Goal: Task Accomplishment & Management: Manage account settings

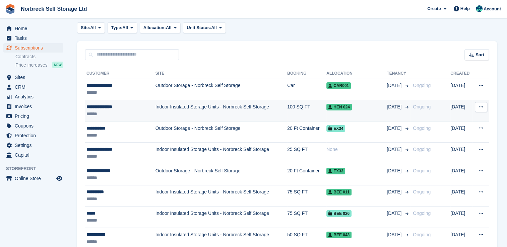
scroll to position [67, 0]
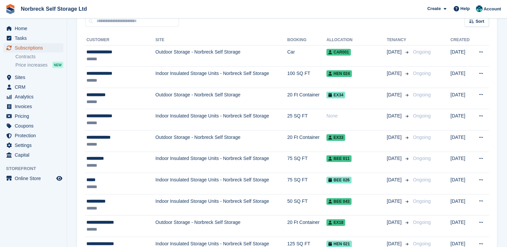
click at [43, 48] on span "Subscriptions" at bounding box center [35, 47] width 40 height 9
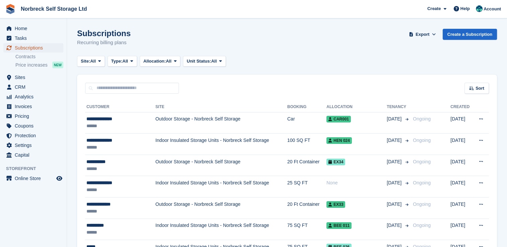
click at [34, 49] on span "Subscriptions" at bounding box center [35, 47] width 40 height 9
click at [109, 86] on input "text" at bounding box center [132, 88] width 94 height 11
type input "****"
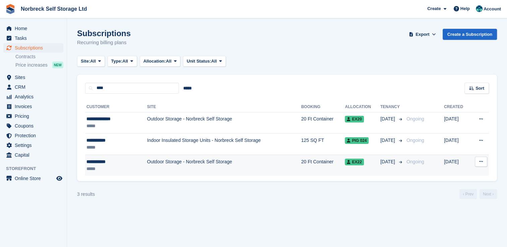
click at [164, 162] on td "Outdoor Storage - Norbreck Self Storage" at bounding box center [224, 165] width 154 height 21
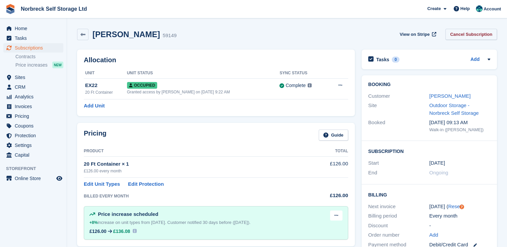
click at [474, 34] on link "Cancel Subscription" at bounding box center [471, 34] width 52 height 11
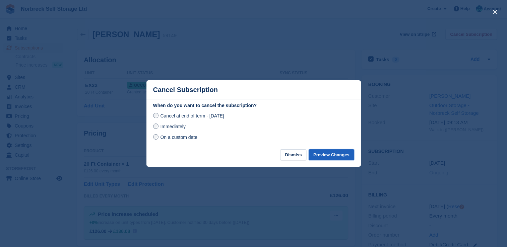
click at [353, 153] on button "Preview Changes" at bounding box center [332, 154] width 46 height 11
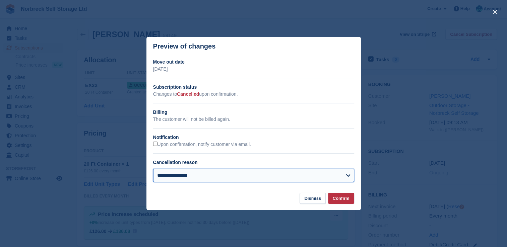
drag, startPoint x: 300, startPoint y: 178, endPoint x: 296, endPoint y: 178, distance: 4.7
click at [300, 178] on select "**********" at bounding box center [253, 175] width 201 height 13
click at [153, 170] on select "**********" at bounding box center [253, 175] width 201 height 13
click at [294, 171] on select "**********" at bounding box center [253, 175] width 201 height 13
select select "**********"
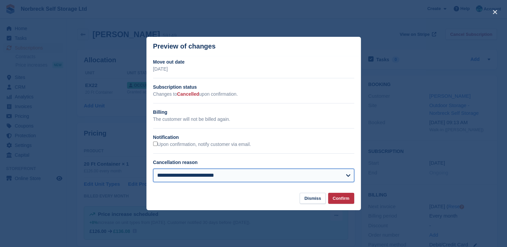
click at [153, 170] on select "**********" at bounding box center [253, 175] width 201 height 13
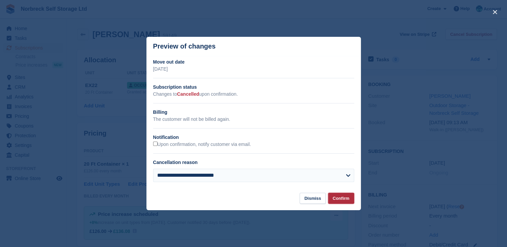
click at [336, 201] on button "Confirm" at bounding box center [341, 198] width 26 height 11
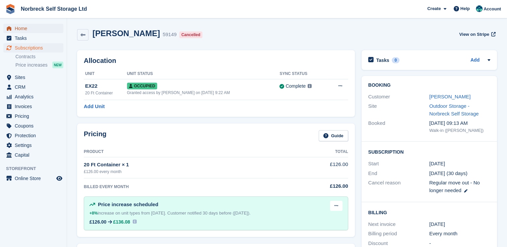
click at [34, 31] on span "Home" at bounding box center [35, 28] width 40 height 9
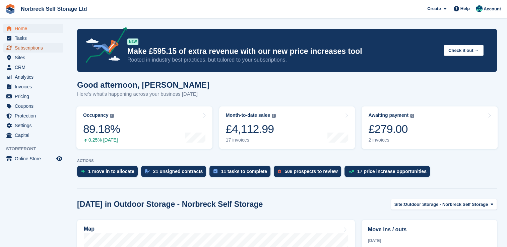
click at [36, 49] on span "Subscriptions" at bounding box center [35, 47] width 40 height 9
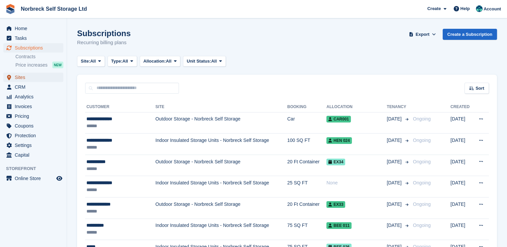
click at [43, 82] on span "Sites" at bounding box center [35, 77] width 40 height 9
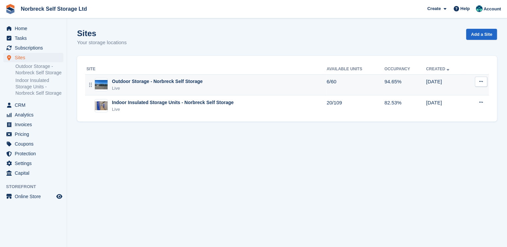
click at [201, 86] on div "Outdoor Storage - Norbreck Self Storage Live" at bounding box center [206, 85] width 240 height 14
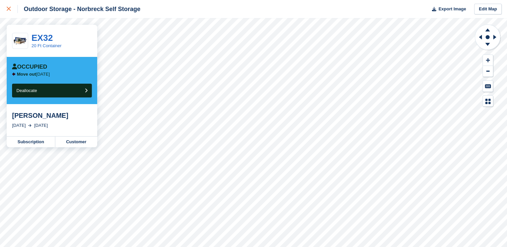
drag, startPoint x: 7, startPoint y: 11, endPoint x: 11, endPoint y: 14, distance: 4.4
click at [7, 11] on div at bounding box center [12, 9] width 11 height 8
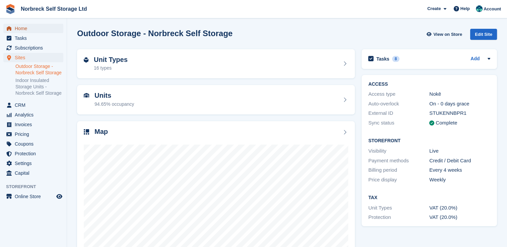
click at [28, 33] on span "Home" at bounding box center [35, 28] width 40 height 9
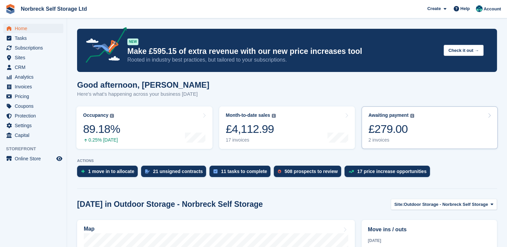
click at [384, 115] on div "Awaiting payment" at bounding box center [388, 116] width 40 height 6
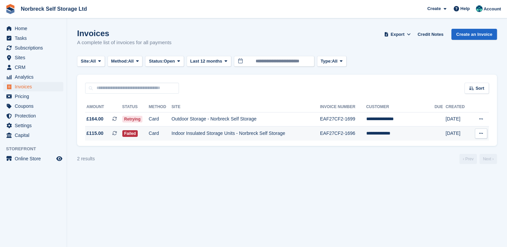
click at [366, 135] on td "EAF27CF2-1696" at bounding box center [343, 134] width 46 height 14
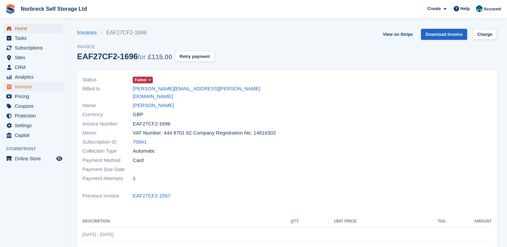
click at [28, 29] on span "Home" at bounding box center [35, 28] width 40 height 9
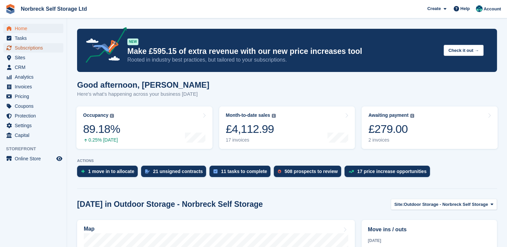
click at [50, 52] on span "Subscriptions" at bounding box center [35, 47] width 40 height 9
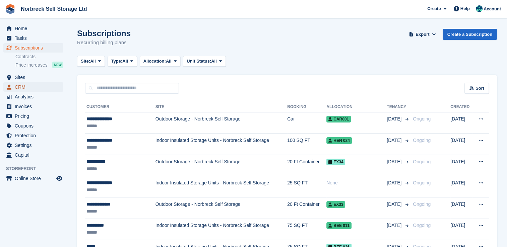
click at [30, 83] on span "CRM" at bounding box center [35, 86] width 40 height 9
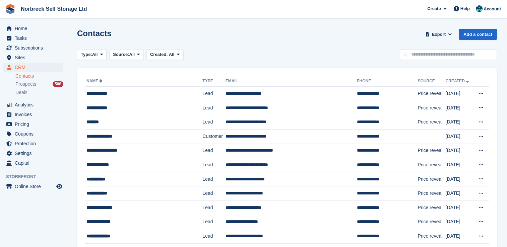
click at [33, 80] on ul "Contacts Prospects 508 Deals" at bounding box center [40, 84] width 51 height 24
click at [40, 58] on span "Sites" at bounding box center [35, 57] width 40 height 9
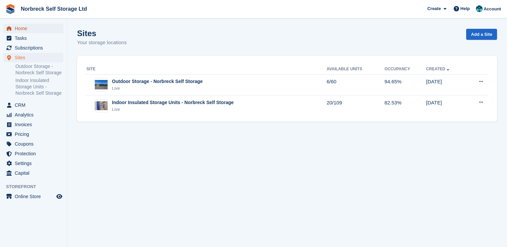
click at [35, 29] on span "Home" at bounding box center [35, 28] width 40 height 9
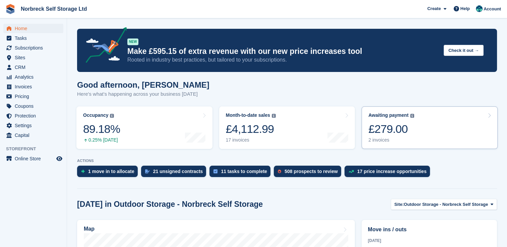
click at [368, 132] on div "£279.00" at bounding box center [391, 129] width 46 height 14
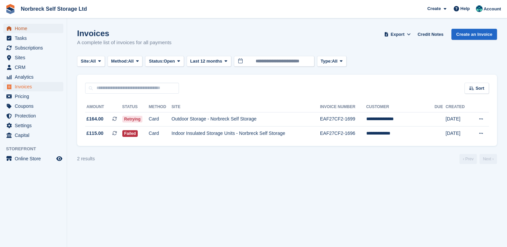
click at [40, 28] on span "Home" at bounding box center [35, 28] width 40 height 9
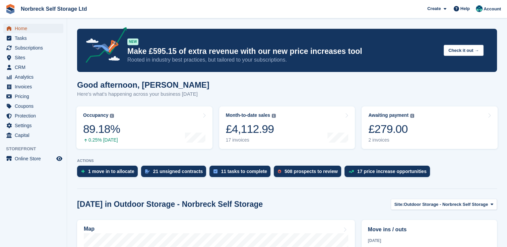
click at [40, 27] on span "Home" at bounding box center [35, 28] width 40 height 9
click at [48, 51] on span "Subscriptions" at bounding box center [35, 47] width 40 height 9
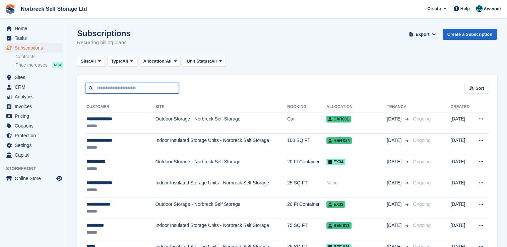
click at [153, 83] on input "text" at bounding box center [132, 88] width 94 height 11
type input "******"
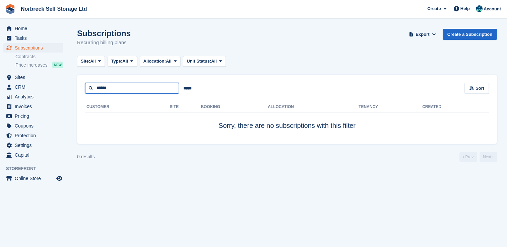
click at [103, 88] on input "******" at bounding box center [132, 88] width 94 height 11
drag, startPoint x: 98, startPoint y: 88, endPoint x: 257, endPoint y: 90, distance: 159.2
click at [257, 90] on div "****** ***** Sort Sort by Customer name Date created Move in date Move out date…" at bounding box center [287, 84] width 420 height 19
type input "******"
click at [131, 85] on input "******" at bounding box center [132, 88] width 94 height 11
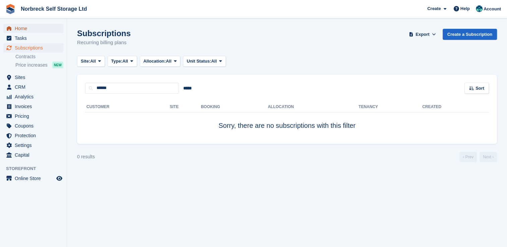
click at [19, 29] on span "Home" at bounding box center [35, 28] width 40 height 9
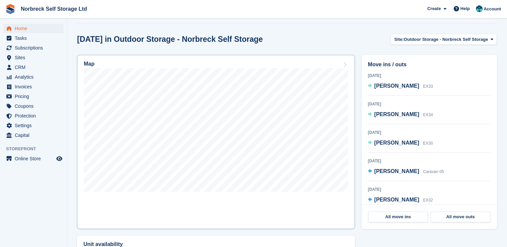
scroll to position [168, 0]
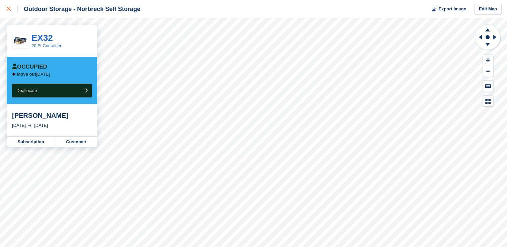
click at [9, 2] on link at bounding box center [9, 9] width 18 height 18
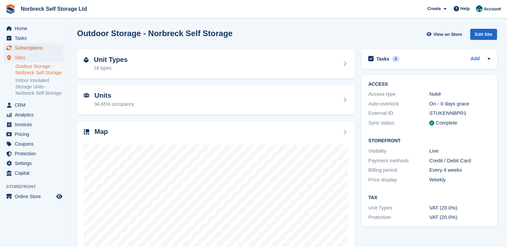
click at [36, 45] on span "Subscriptions" at bounding box center [35, 47] width 40 height 9
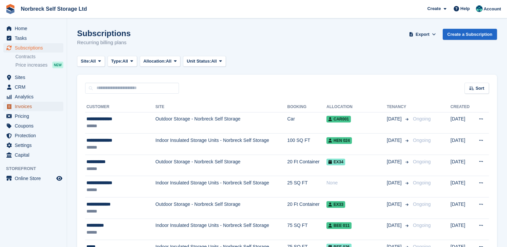
click at [41, 108] on span "Invoices" at bounding box center [35, 106] width 40 height 9
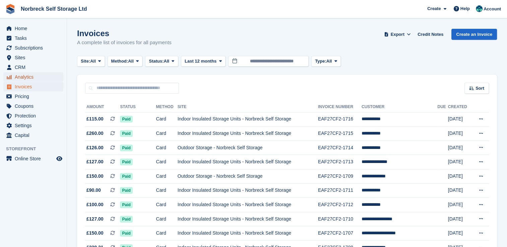
click at [48, 80] on span "Analytics" at bounding box center [35, 76] width 40 height 9
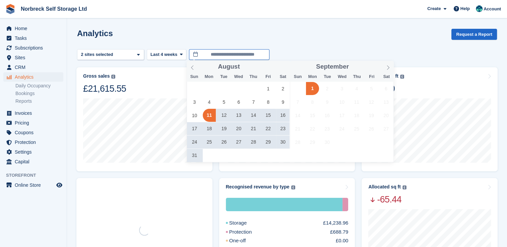
click at [215, 52] on input "**********" at bounding box center [229, 54] width 80 height 11
click at [273, 89] on span "1" at bounding box center [268, 88] width 13 height 13
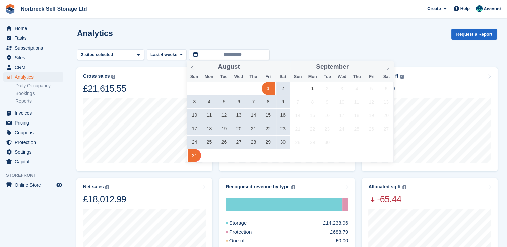
click at [195, 156] on span "31" at bounding box center [194, 155] width 13 height 13
type input "**********"
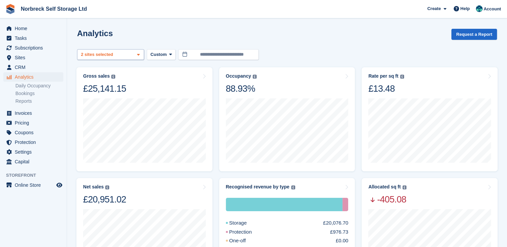
click at [126, 55] on div "Outdoor Storage - Norbreck ... 2 sites selected" at bounding box center [110, 54] width 67 height 11
click at [372, 47] on div "Analytics Request a Report" at bounding box center [287, 38] width 420 height 19
click at [117, 52] on div "Outdoor Storage - Norbreck ... 2 sites selected" at bounding box center [110, 54] width 67 height 11
drag, startPoint x: 94, startPoint y: 85, endPoint x: 201, endPoint y: 52, distance: 111.5
click at [95, 85] on div "Outdoor Storage - Norbreck ..." at bounding box center [110, 90] width 61 height 18
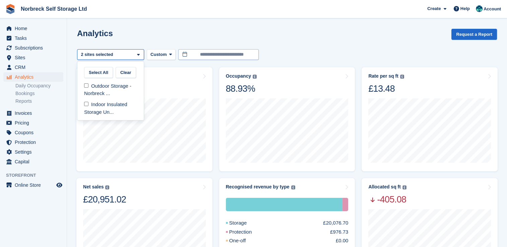
select select "****"
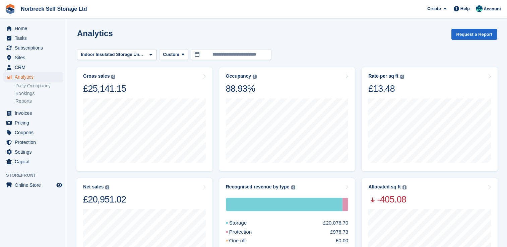
drag, startPoint x: 282, startPoint y: 33, endPoint x: 296, endPoint y: 34, distance: 13.4
click at [283, 33] on div "Analytics Request a Report" at bounding box center [287, 38] width 420 height 19
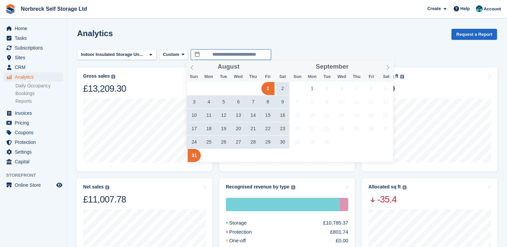
click at [191, 52] on input "**********" at bounding box center [231, 54] width 80 height 11
click at [136, 42] on div "Analytics Request a Report" at bounding box center [287, 38] width 420 height 19
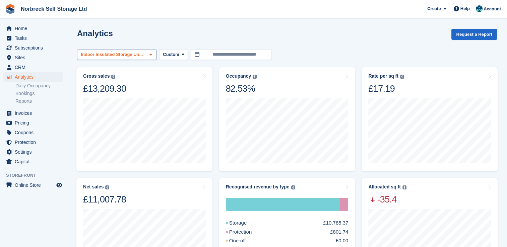
click at [122, 57] on div "Indoor Insulated Storage Un..." at bounding box center [113, 54] width 66 height 7
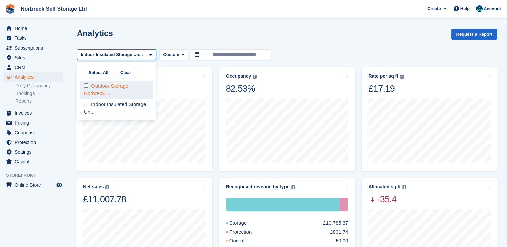
click at [99, 88] on div "Outdoor Storage - Norbreck ..." at bounding box center [116, 90] width 73 height 18
select select "****"
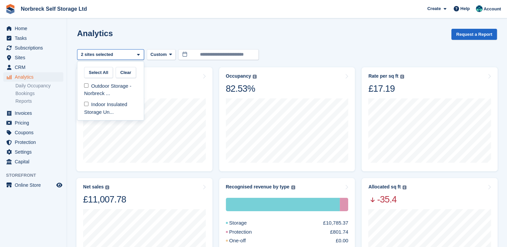
click at [285, 46] on div "Analytics Request a Report" at bounding box center [287, 38] width 420 height 19
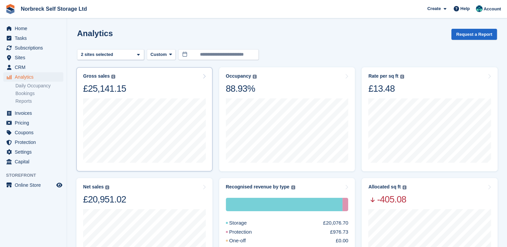
click at [154, 91] on div "Gross sales The sum of all finalised invoices, after discount and including tax…" at bounding box center [144, 83] width 123 height 21
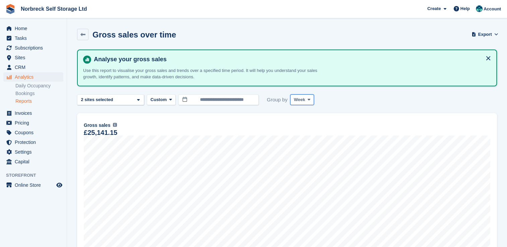
click at [311, 99] on button "Week" at bounding box center [302, 99] width 24 height 11
click at [309, 142] on link "Month" at bounding box center [322, 140] width 58 height 12
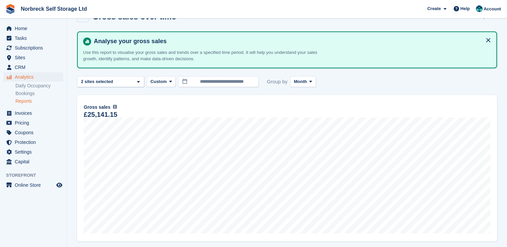
scroll to position [67, 0]
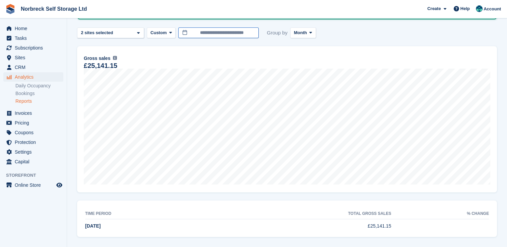
click at [202, 33] on input "**********" at bounding box center [218, 32] width 80 height 11
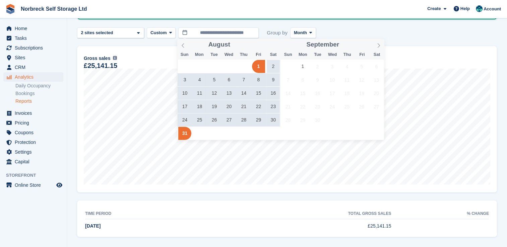
drag, startPoint x: 185, startPoint y: 50, endPoint x: 199, endPoint y: 54, distance: 14.7
click at [186, 50] on span at bounding box center [182, 44] width 11 height 11
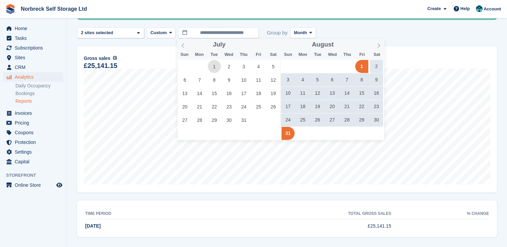
click at [216, 63] on span "1" at bounding box center [214, 66] width 13 height 13
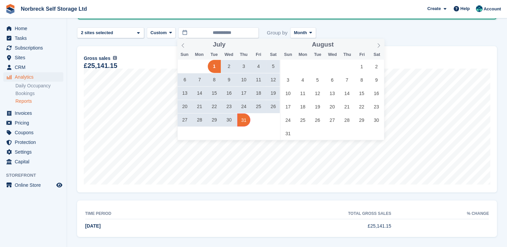
click at [246, 124] on span "31" at bounding box center [243, 120] width 13 height 13
type input "**********"
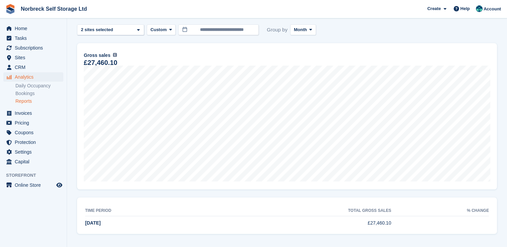
scroll to position [71, 0]
click at [40, 24] on span "Home" at bounding box center [35, 28] width 40 height 9
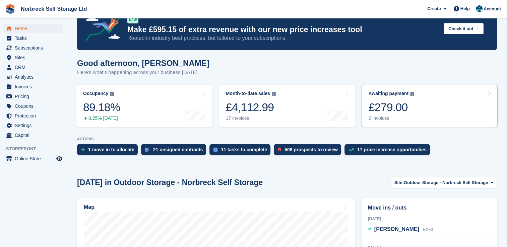
scroll to position [34, 0]
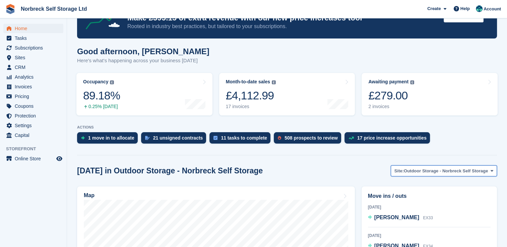
click at [416, 170] on span "Outdoor Storage - Norbreck Self Storage" at bounding box center [446, 171] width 84 height 7
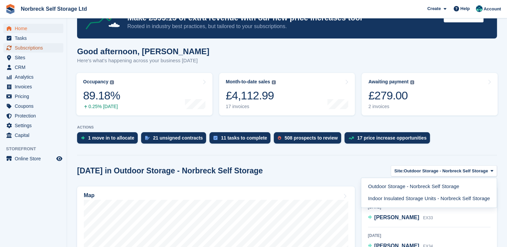
click at [35, 45] on span "Subscriptions" at bounding box center [35, 47] width 40 height 9
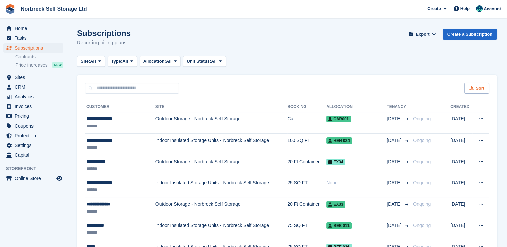
click at [474, 88] on div "Sort" at bounding box center [476, 88] width 24 height 11
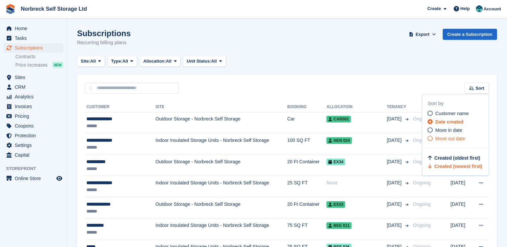
click at [453, 137] on span "Move out date" at bounding box center [450, 138] width 30 height 5
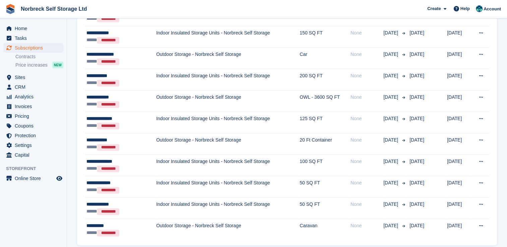
scroll to position [967, 0]
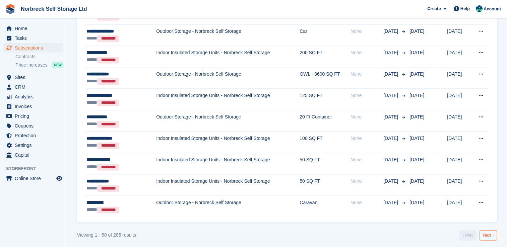
click at [484, 234] on link "Next ›" at bounding box center [488, 236] width 17 height 10
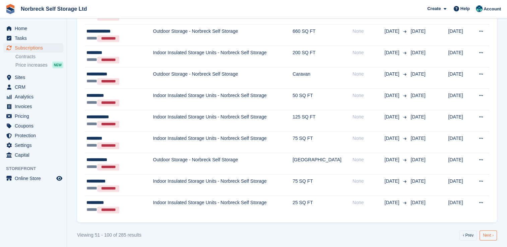
click at [492, 233] on link "Next ›" at bounding box center [488, 236] width 17 height 10
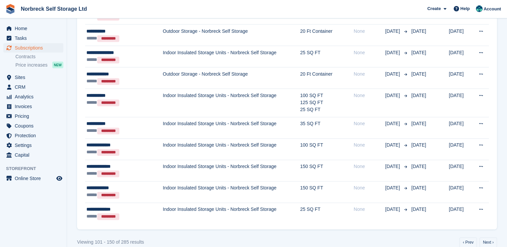
click at [488, 238] on link "Next ›" at bounding box center [488, 243] width 17 height 10
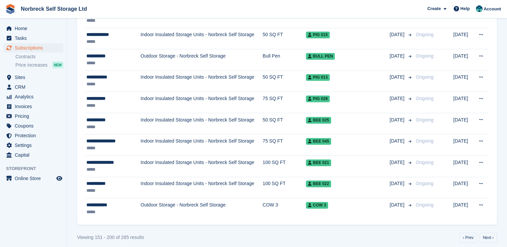
click at [488, 238] on link "Next ›" at bounding box center [488, 238] width 17 height 10
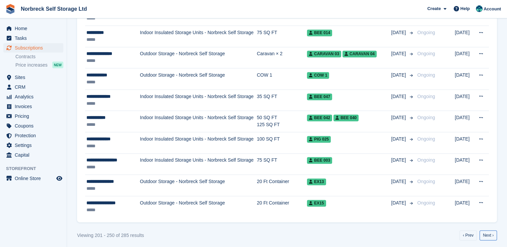
click at [488, 237] on link "Next ›" at bounding box center [488, 236] width 17 height 10
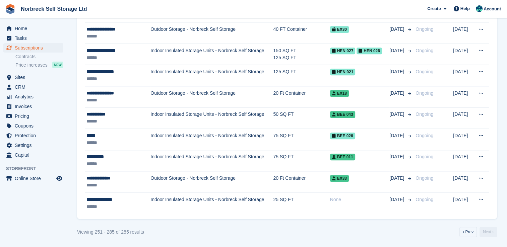
scroll to position [642, 0]
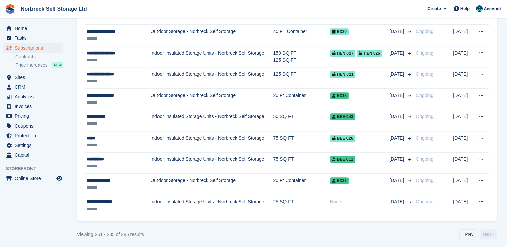
click at [488, 237] on link "Next ›" at bounding box center [488, 235] width 17 height 10
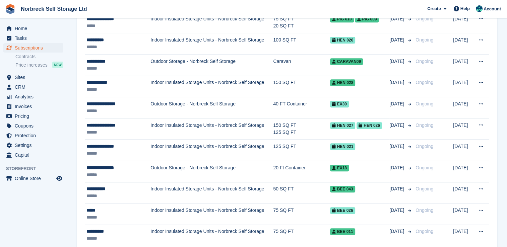
scroll to position [637, 0]
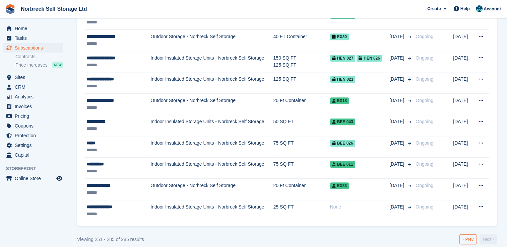
click at [476, 237] on link "‹ Prev" at bounding box center [467, 240] width 17 height 10
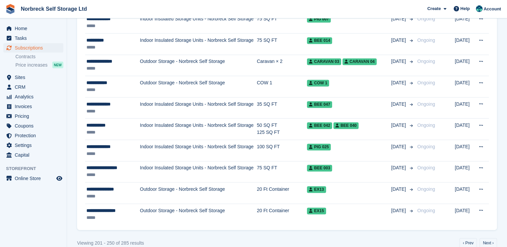
scroll to position [960, 0]
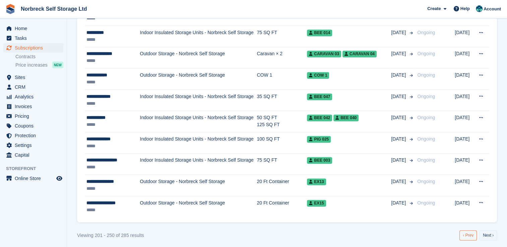
click at [462, 233] on link "‹ Prev" at bounding box center [467, 236] width 17 height 10
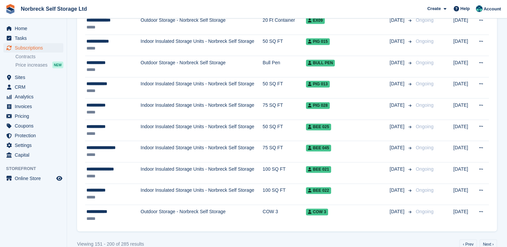
click at [469, 240] on link "‹ Prev" at bounding box center [467, 245] width 17 height 10
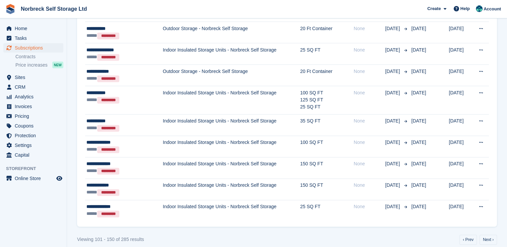
scroll to position [974, 0]
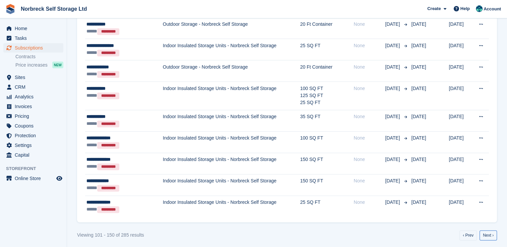
click at [490, 233] on link "Next ›" at bounding box center [488, 236] width 17 height 10
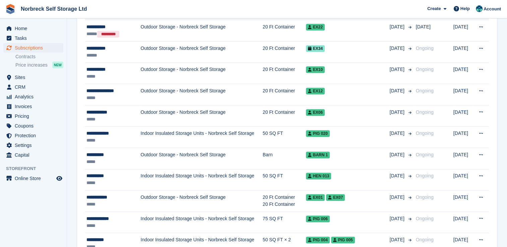
scroll to position [265, 0]
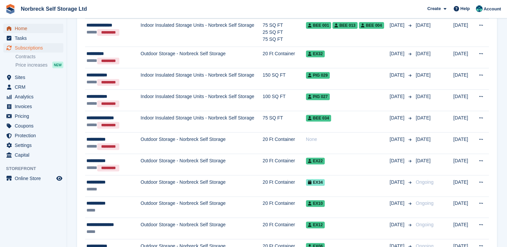
drag, startPoint x: 27, startPoint y: 30, endPoint x: 61, endPoint y: 15, distance: 37.2
click at [27, 30] on span "Home" at bounding box center [35, 28] width 40 height 9
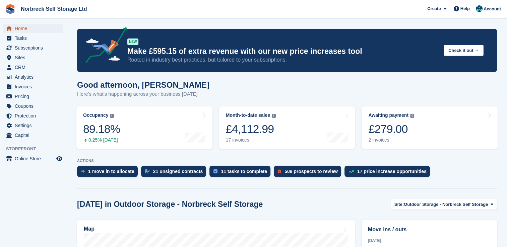
drag, startPoint x: 30, startPoint y: 29, endPoint x: 63, endPoint y: 0, distance: 44.1
click at [30, 29] on span "Home" at bounding box center [35, 28] width 40 height 9
drag, startPoint x: 395, startPoint y: 133, endPoint x: 365, endPoint y: 124, distance: 32.2
click at [395, 133] on div "£279.00" at bounding box center [391, 129] width 46 height 14
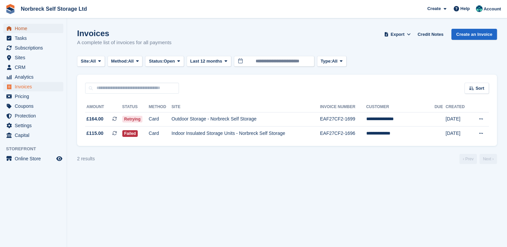
click at [41, 33] on span "Home" at bounding box center [35, 28] width 40 height 9
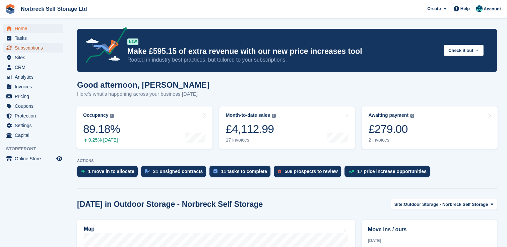
click at [48, 52] on span "Subscriptions" at bounding box center [35, 47] width 40 height 9
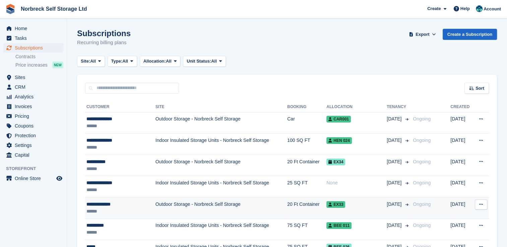
click at [128, 204] on div "**********" at bounding box center [115, 204] width 59 height 7
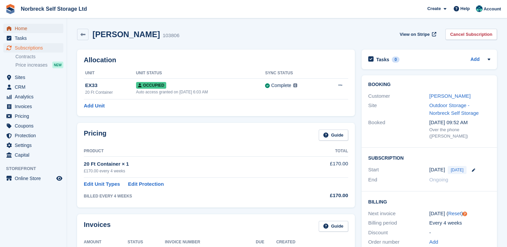
click at [33, 24] on span "Home" at bounding box center [35, 28] width 40 height 9
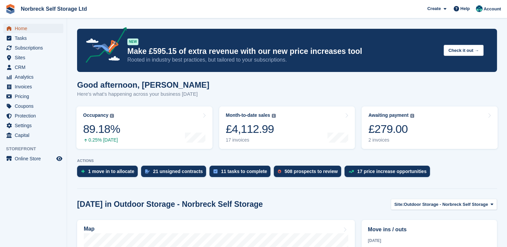
click at [30, 29] on span "Home" at bounding box center [35, 28] width 40 height 9
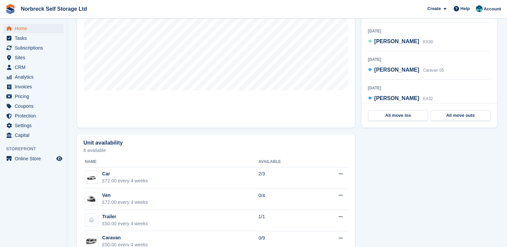
scroll to position [201, 0]
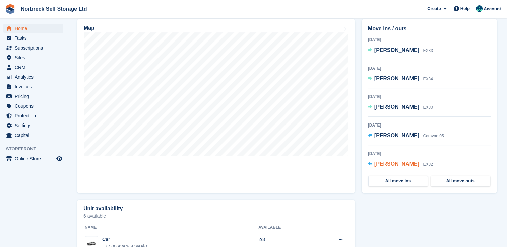
click at [391, 180] on link "All move ins" at bounding box center [398, 181] width 60 height 11
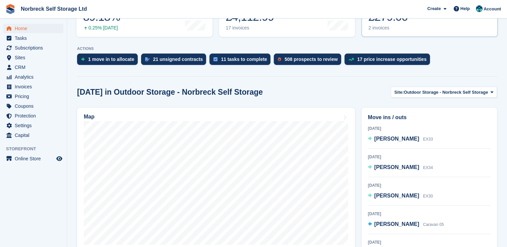
scroll to position [34, 0]
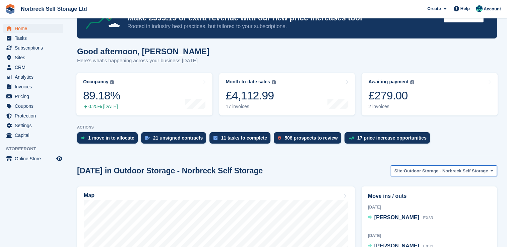
drag, startPoint x: 441, startPoint y: 175, endPoint x: 436, endPoint y: 175, distance: 5.4
click at [441, 175] on button "Site: Outdoor Storage - Norbreck Self Storage" at bounding box center [444, 171] width 106 height 11
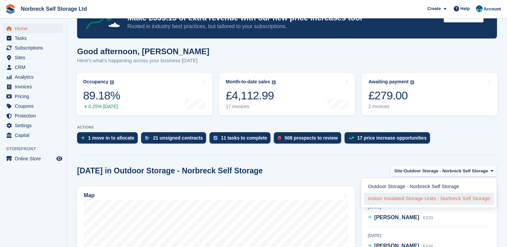
click at [417, 200] on link "Indoor Insulated Storage Units - Norbreck Self Storage" at bounding box center [429, 199] width 130 height 12
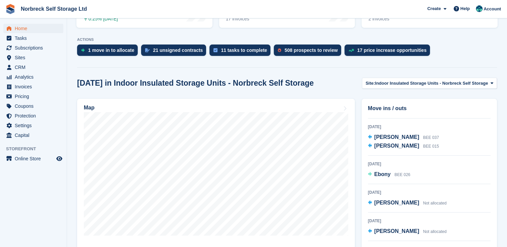
scroll to position [201, 0]
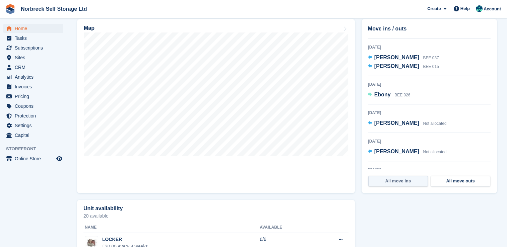
click at [405, 182] on link "All move ins" at bounding box center [398, 181] width 60 height 11
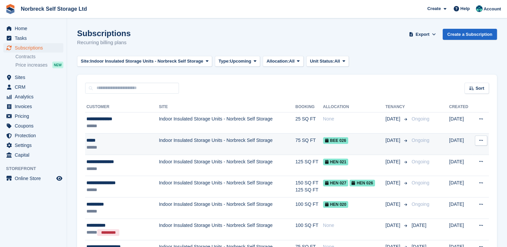
scroll to position [34, 0]
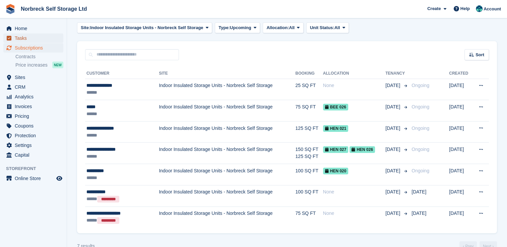
click at [21, 34] on span "Tasks" at bounding box center [35, 38] width 40 height 9
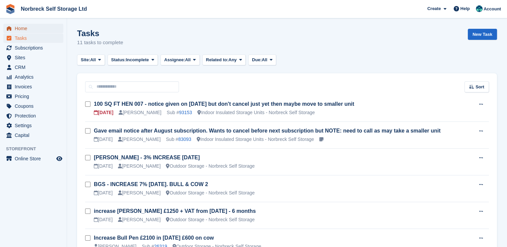
click at [39, 26] on span "Home" at bounding box center [35, 28] width 40 height 9
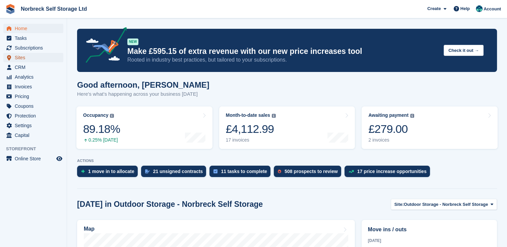
click at [38, 56] on span "Sites" at bounding box center [35, 57] width 40 height 9
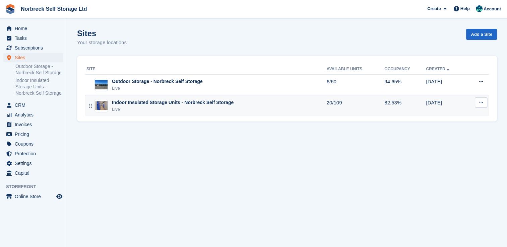
click at [160, 103] on div "Indoor Insulated Storage Units - Norbreck Self Storage" at bounding box center [173, 102] width 122 height 7
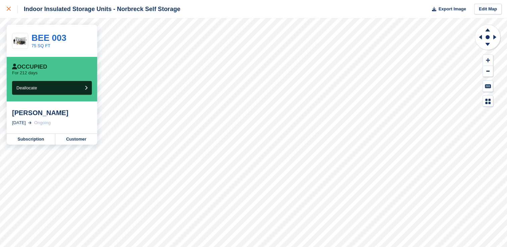
click at [13, 9] on div at bounding box center [12, 9] width 11 height 8
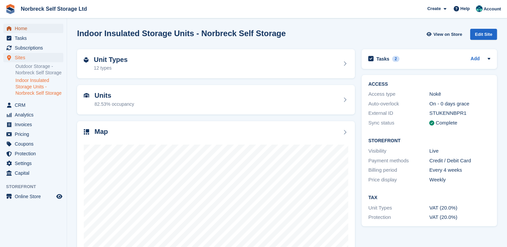
click at [34, 27] on span "Home" at bounding box center [35, 28] width 40 height 9
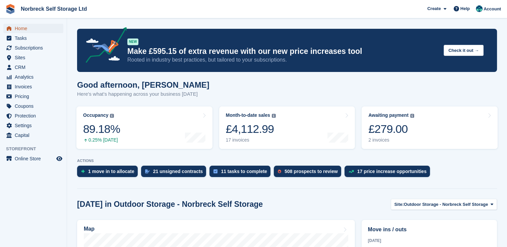
click at [23, 29] on span "Home" at bounding box center [35, 28] width 40 height 9
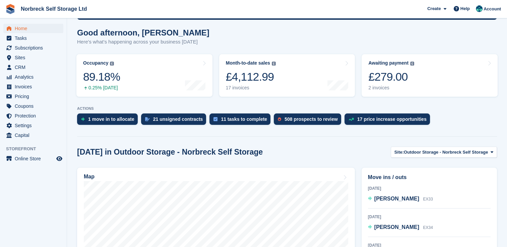
scroll to position [134, 0]
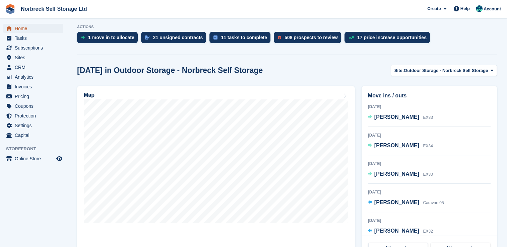
click at [35, 30] on span "Home" at bounding box center [35, 28] width 40 height 9
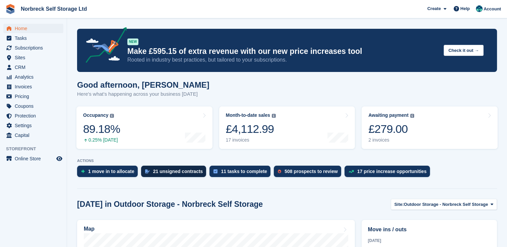
click at [163, 172] on div "21 unsigned contracts" at bounding box center [178, 171] width 50 height 5
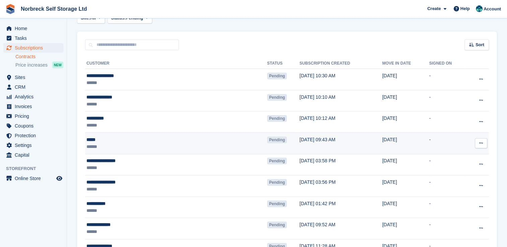
scroll to position [67, 0]
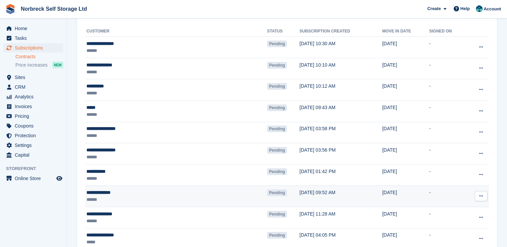
click at [183, 198] on div "******" at bounding box center [141, 199] width 110 height 7
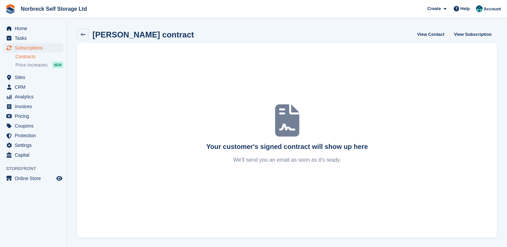
click at [125, 36] on h2 "[PERSON_NAME] contract" at bounding box center [143, 34] width 102 height 9
click at [45, 47] on span "Subscriptions" at bounding box center [35, 47] width 40 height 9
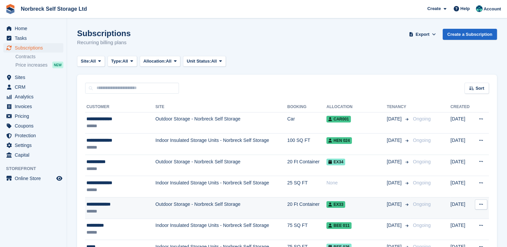
click at [142, 213] on div "******" at bounding box center [115, 211] width 59 height 7
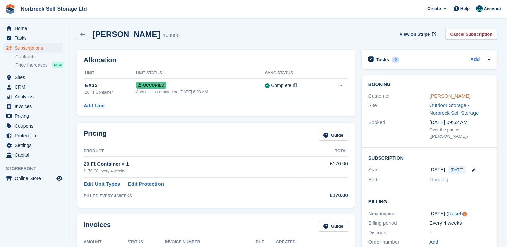
click at [454, 97] on link "[PERSON_NAME]" at bounding box center [449, 96] width 41 height 6
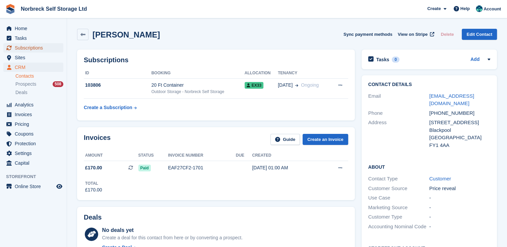
drag, startPoint x: 41, startPoint y: 49, endPoint x: 44, endPoint y: 49, distance: 3.7
click at [41, 49] on span "Subscriptions" at bounding box center [35, 47] width 40 height 9
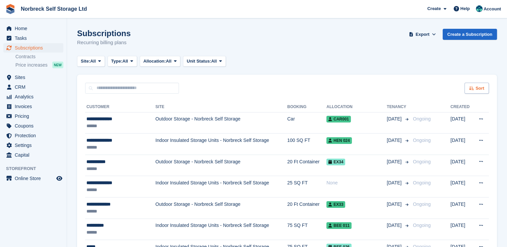
click at [477, 85] on span "Sort" at bounding box center [479, 88] width 9 height 7
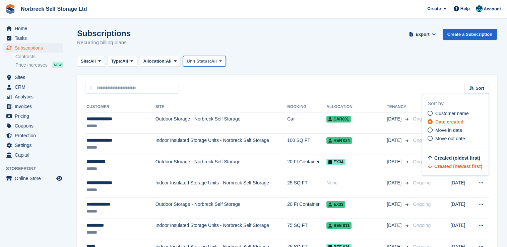
click at [196, 65] on button "Unit Status: All" at bounding box center [204, 61] width 43 height 11
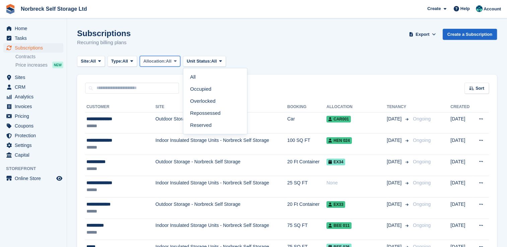
click at [170, 60] on span "All" at bounding box center [169, 61] width 6 height 7
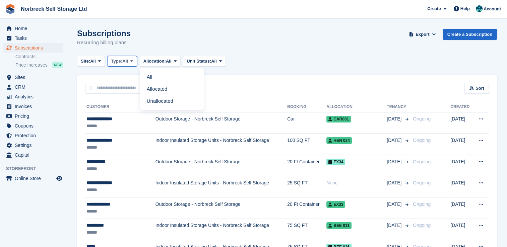
click at [128, 64] on span "All" at bounding box center [125, 61] width 6 height 7
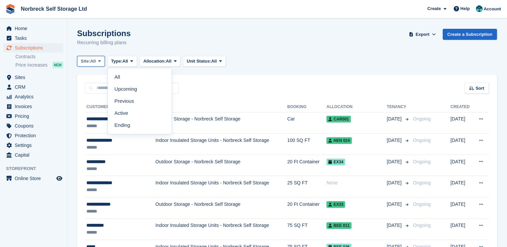
click at [102, 64] on button "Site: All" at bounding box center [91, 61] width 28 height 11
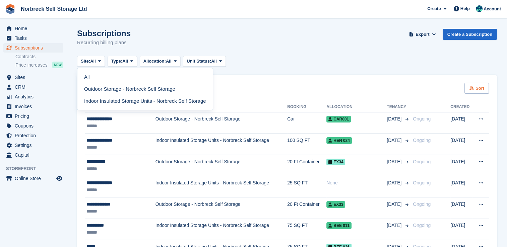
click at [470, 84] on div "Sort" at bounding box center [476, 88] width 24 height 11
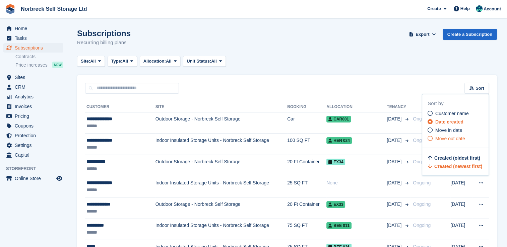
click at [460, 136] on span "Move out date" at bounding box center [450, 138] width 30 height 5
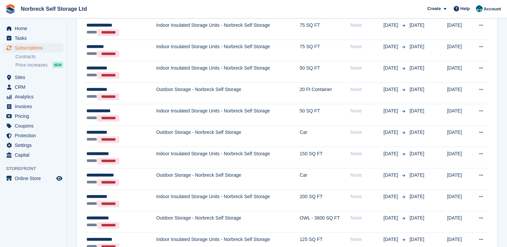
scroll to position [967, 0]
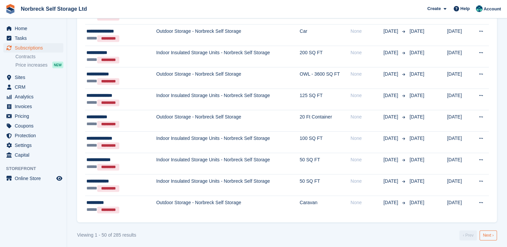
click at [488, 231] on link "Next ›" at bounding box center [488, 236] width 17 height 10
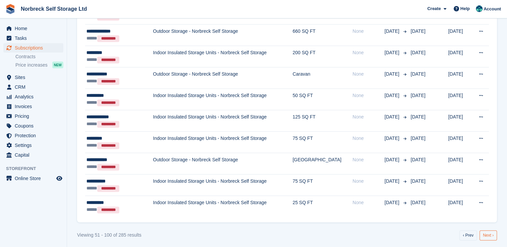
click at [486, 231] on link "Next ›" at bounding box center [488, 236] width 17 height 10
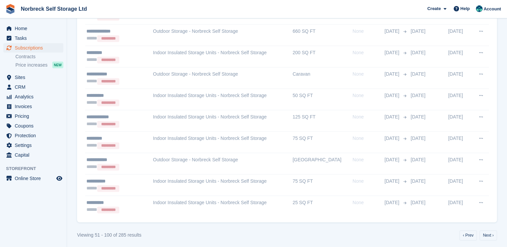
scroll to position [974, 0]
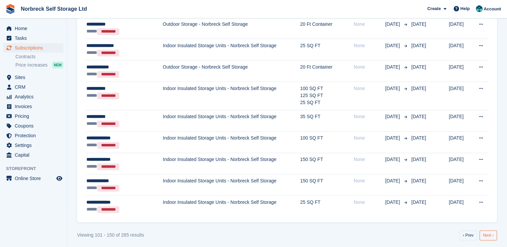
click at [492, 233] on link "Next ›" at bounding box center [488, 236] width 17 height 10
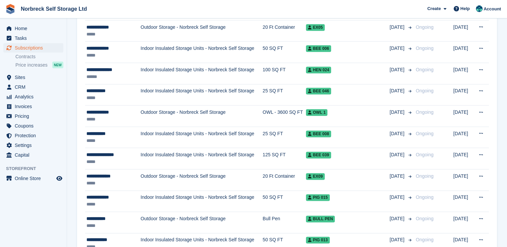
scroll to position [969, 0]
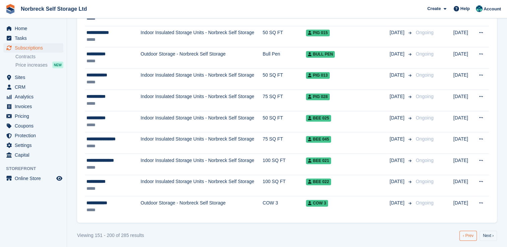
click at [466, 234] on link "‹ Prev" at bounding box center [467, 236] width 17 height 10
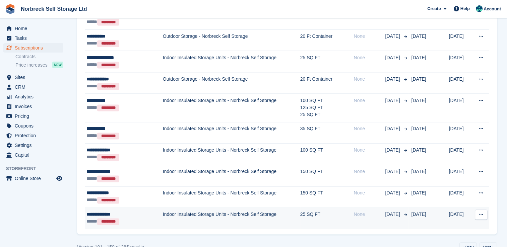
scroll to position [969, 0]
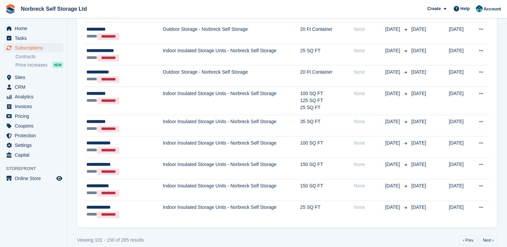
click at [495, 238] on link "Next ›" at bounding box center [488, 241] width 17 height 10
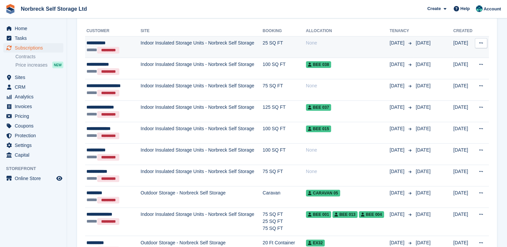
scroll to position [64, 0]
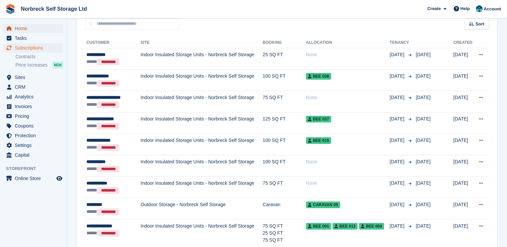
click at [46, 25] on span "Home" at bounding box center [35, 28] width 40 height 9
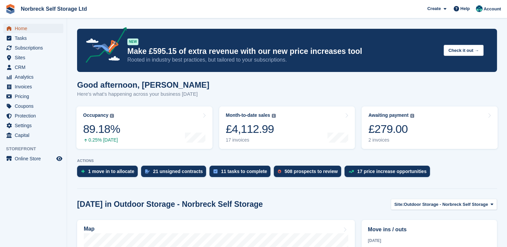
click at [17, 28] on span "Home" at bounding box center [35, 28] width 40 height 9
click at [147, 139] on link "Occupancy The percentage of all currently allocated units in terms of area. Inc…" at bounding box center [144, 128] width 136 height 43
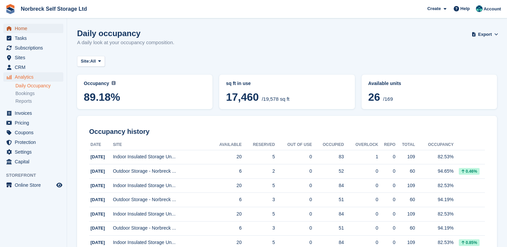
click at [20, 30] on span "Home" at bounding box center [35, 28] width 40 height 9
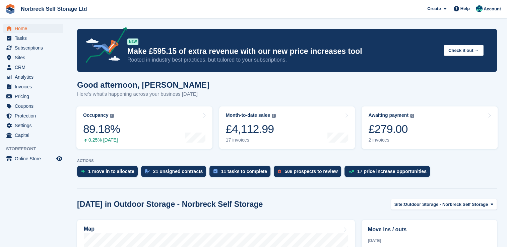
click at [262, 135] on div "£4,112.99" at bounding box center [251, 129] width 50 height 14
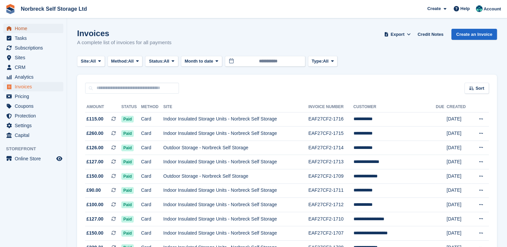
click at [16, 31] on span "Home" at bounding box center [35, 28] width 40 height 9
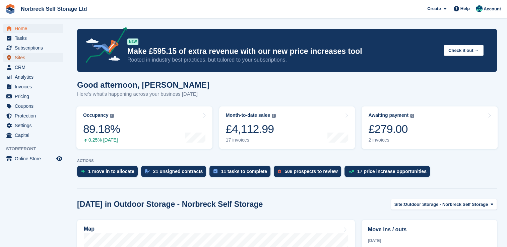
click at [34, 61] on span "Sites" at bounding box center [35, 57] width 40 height 9
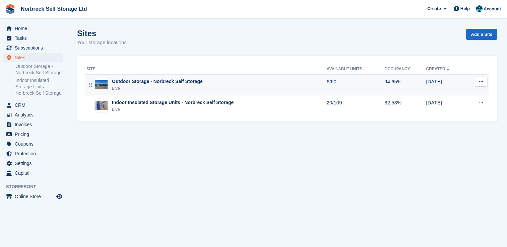
click at [172, 89] on div "Live" at bounding box center [157, 88] width 91 height 7
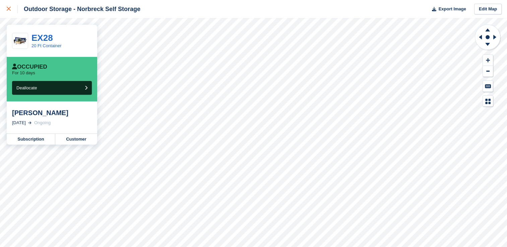
click at [13, 10] on div at bounding box center [12, 9] width 11 height 8
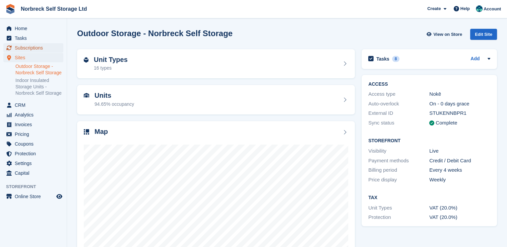
click at [48, 52] on span "Subscriptions" at bounding box center [35, 47] width 40 height 9
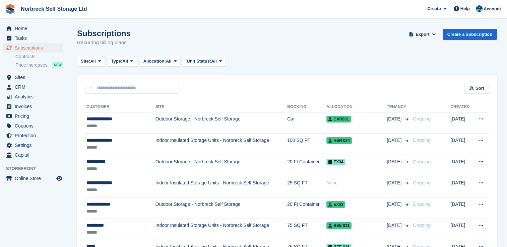
click at [158, 81] on div "Sort Sort by Customer name Date created Move in date Move out date Created (old…" at bounding box center [287, 84] width 420 height 19
click at [156, 87] on input "text" at bounding box center [132, 88] width 94 height 11
type input "*"
type input "****"
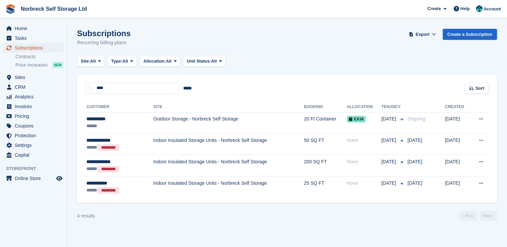
click at [28, 46] on span "Subscriptions" at bounding box center [35, 47] width 40 height 9
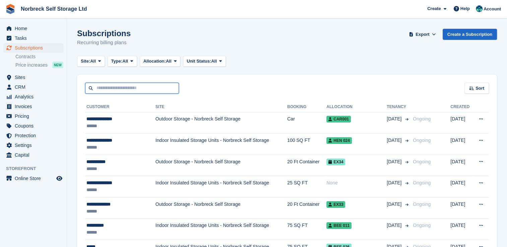
drag, startPoint x: 117, startPoint y: 84, endPoint x: 3, endPoint y: 71, distance: 114.4
type input "****"
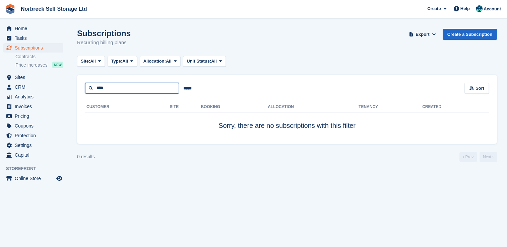
click at [69, 85] on section "Subscriptions Recurring billing plans Export Export Subscriptions Export a CSV …" at bounding box center [287, 123] width 440 height 247
type input "***"
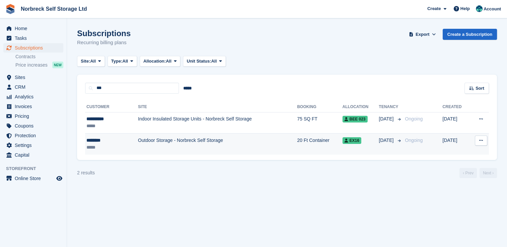
click at [213, 144] on td "Outdoor Storage - Norbreck Self Storage" at bounding box center [217, 144] width 159 height 21
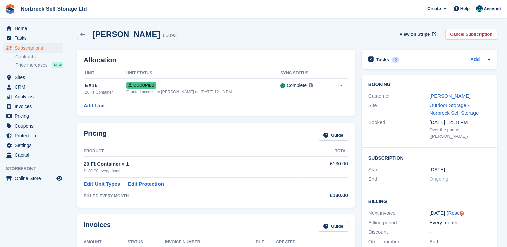
click at [421, 27] on div "Guy Dent 65093 View on Stripe Cancel Subscription" at bounding box center [287, 35] width 427 height 21
click at [423, 35] on span "View on Stripe" at bounding box center [415, 34] width 30 height 7
click at [443, 95] on link "Guy Dent" at bounding box center [449, 96] width 41 height 6
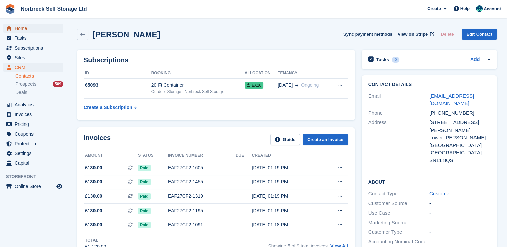
click at [21, 25] on span "Home" at bounding box center [35, 28] width 40 height 9
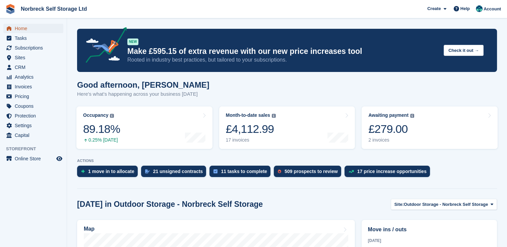
click at [53, 32] on span "Home" at bounding box center [35, 28] width 40 height 9
click at [51, 49] on span "Subscriptions" at bounding box center [35, 47] width 40 height 9
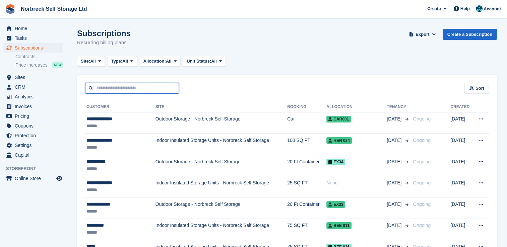
click at [115, 87] on input "text" at bounding box center [132, 88] width 94 height 11
type input "****"
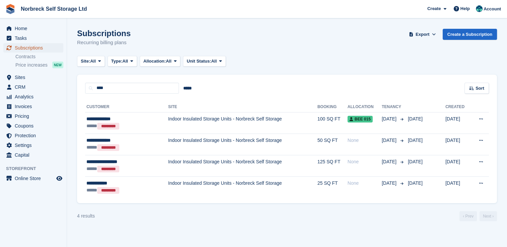
click at [31, 43] on span "Subscriptions" at bounding box center [35, 47] width 40 height 9
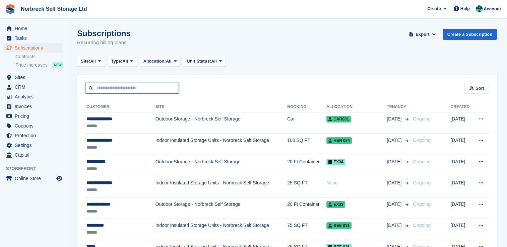
click at [110, 87] on input "text" at bounding box center [132, 88] width 94 height 11
type input "*******"
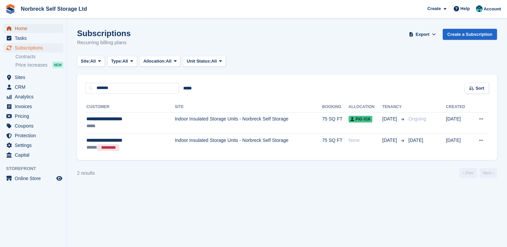
click at [42, 28] on span "Home" at bounding box center [35, 28] width 40 height 9
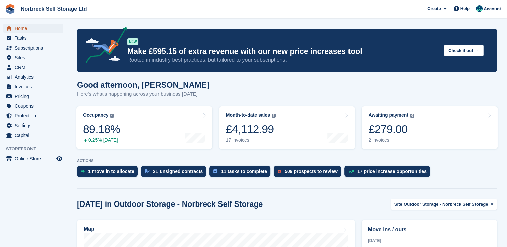
click at [44, 29] on span "Home" at bounding box center [35, 28] width 40 height 9
